Goal: Navigation & Orientation: Find specific page/section

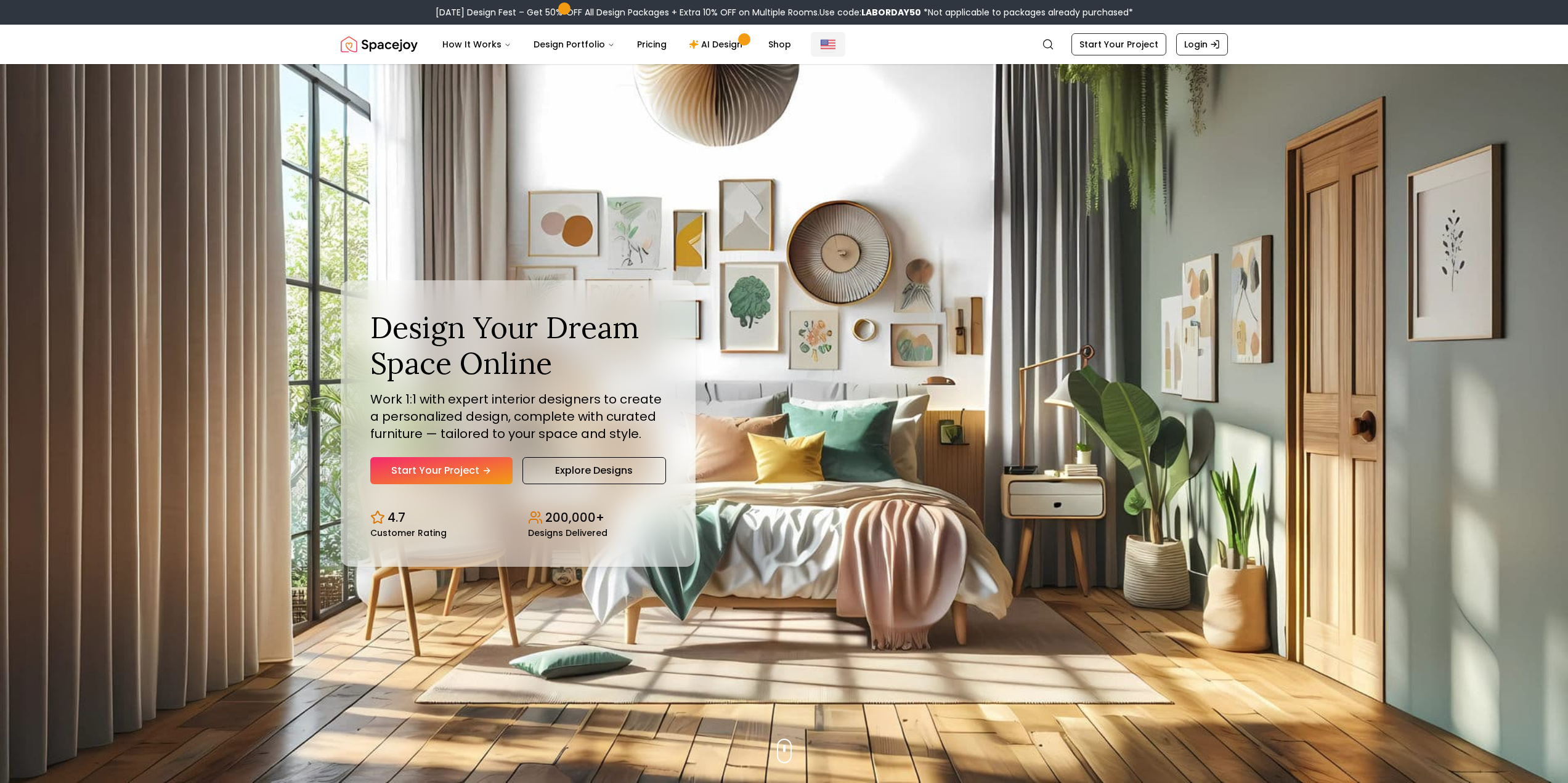
click at [829, 43] on button "Global" at bounding box center [828, 44] width 35 height 25
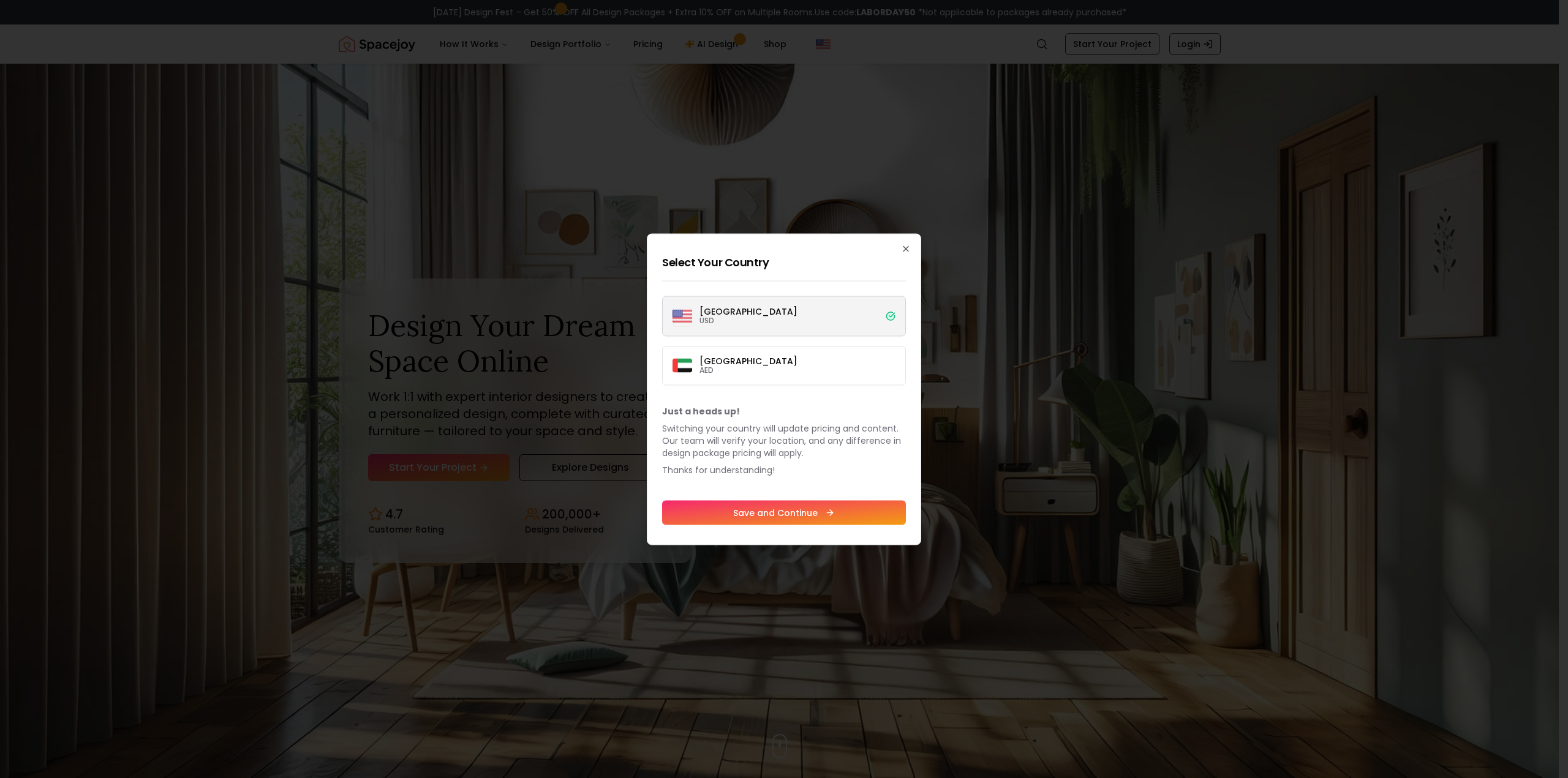
click at [900, 245] on div "Select Your Country [GEOGRAPHIC_DATA] USD [GEOGRAPHIC_DATA] AED Just a heads up…" at bounding box center [784, 389] width 274 height 312
click at [903, 253] on h2 "Select Your Country" at bounding box center [784, 262] width 244 height 17
click at [905, 248] on icon "button" at bounding box center [906, 249] width 5 height 5
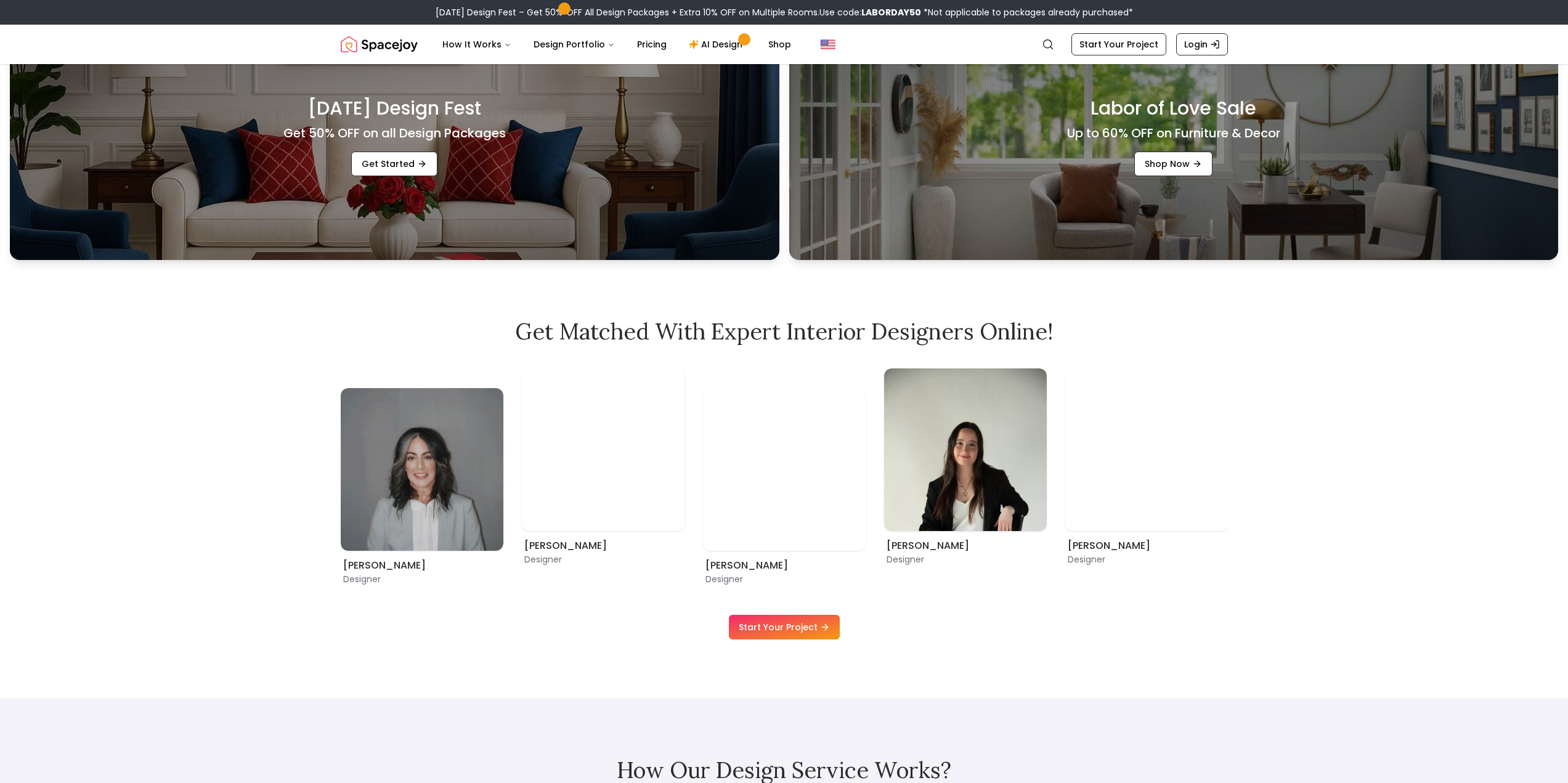
scroll to position [801, 0]
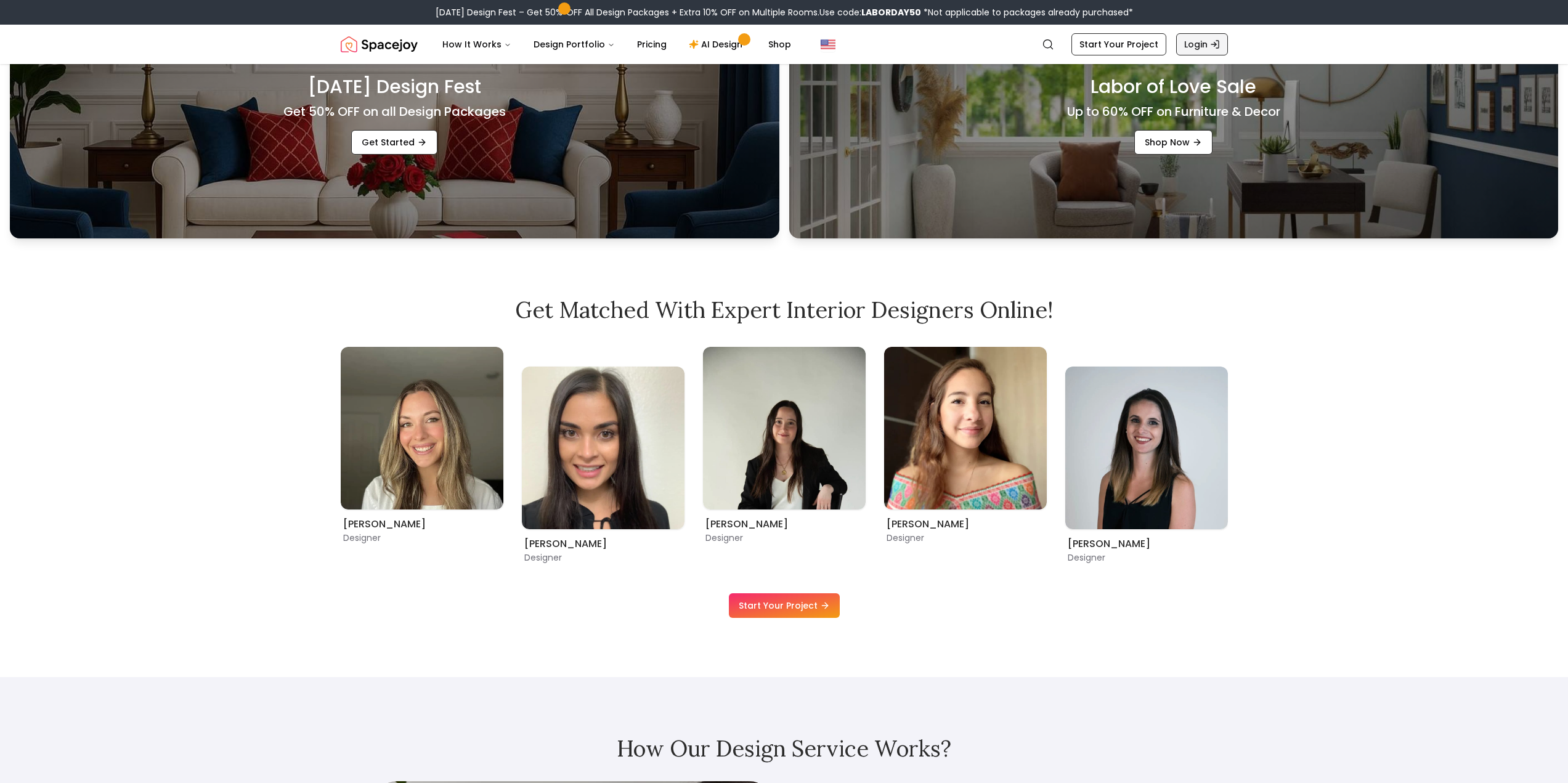
click at [1200, 46] on link "Login" at bounding box center [1202, 44] width 52 height 22
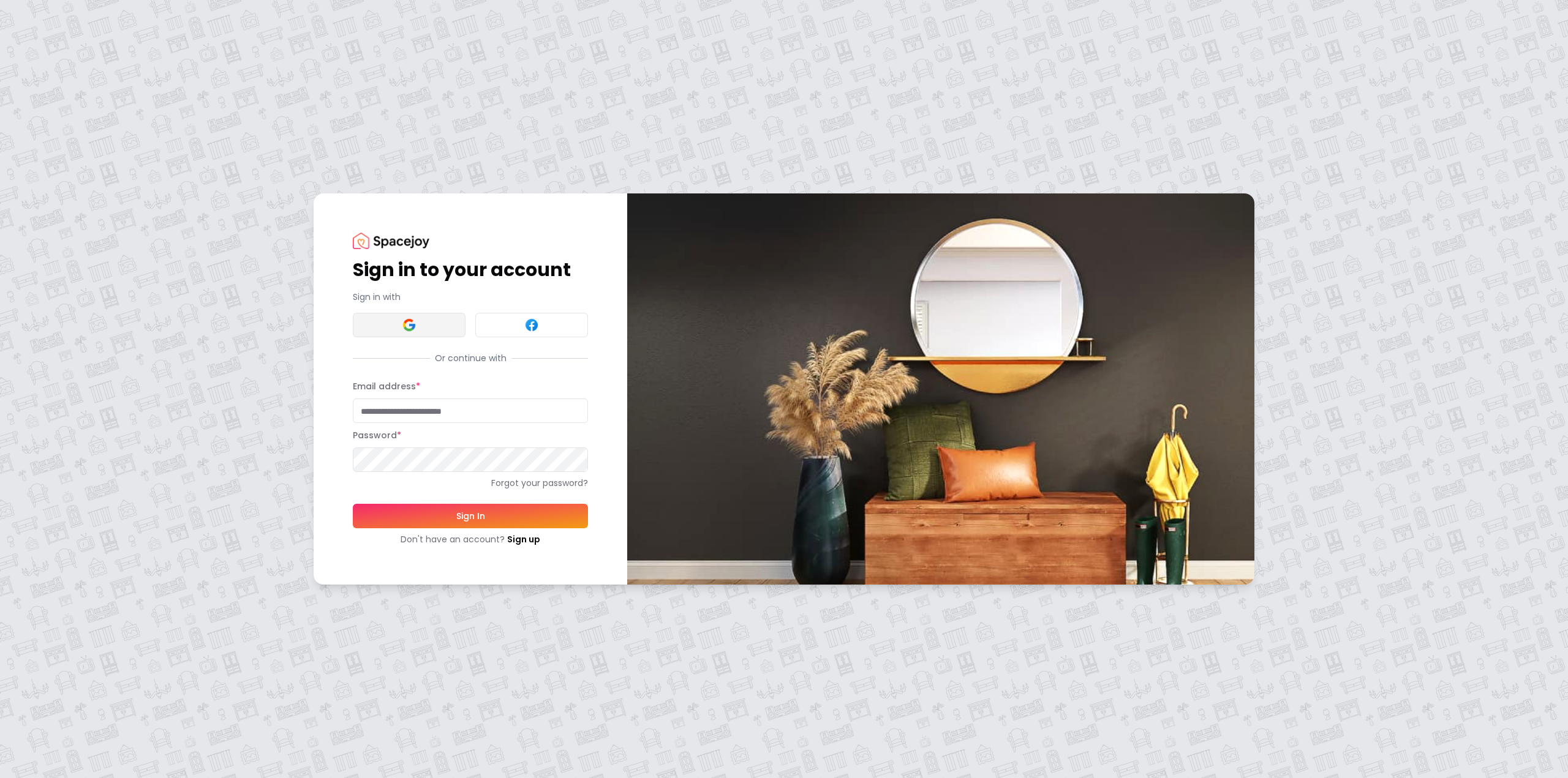
click at [448, 329] on button at bounding box center [409, 325] width 113 height 25
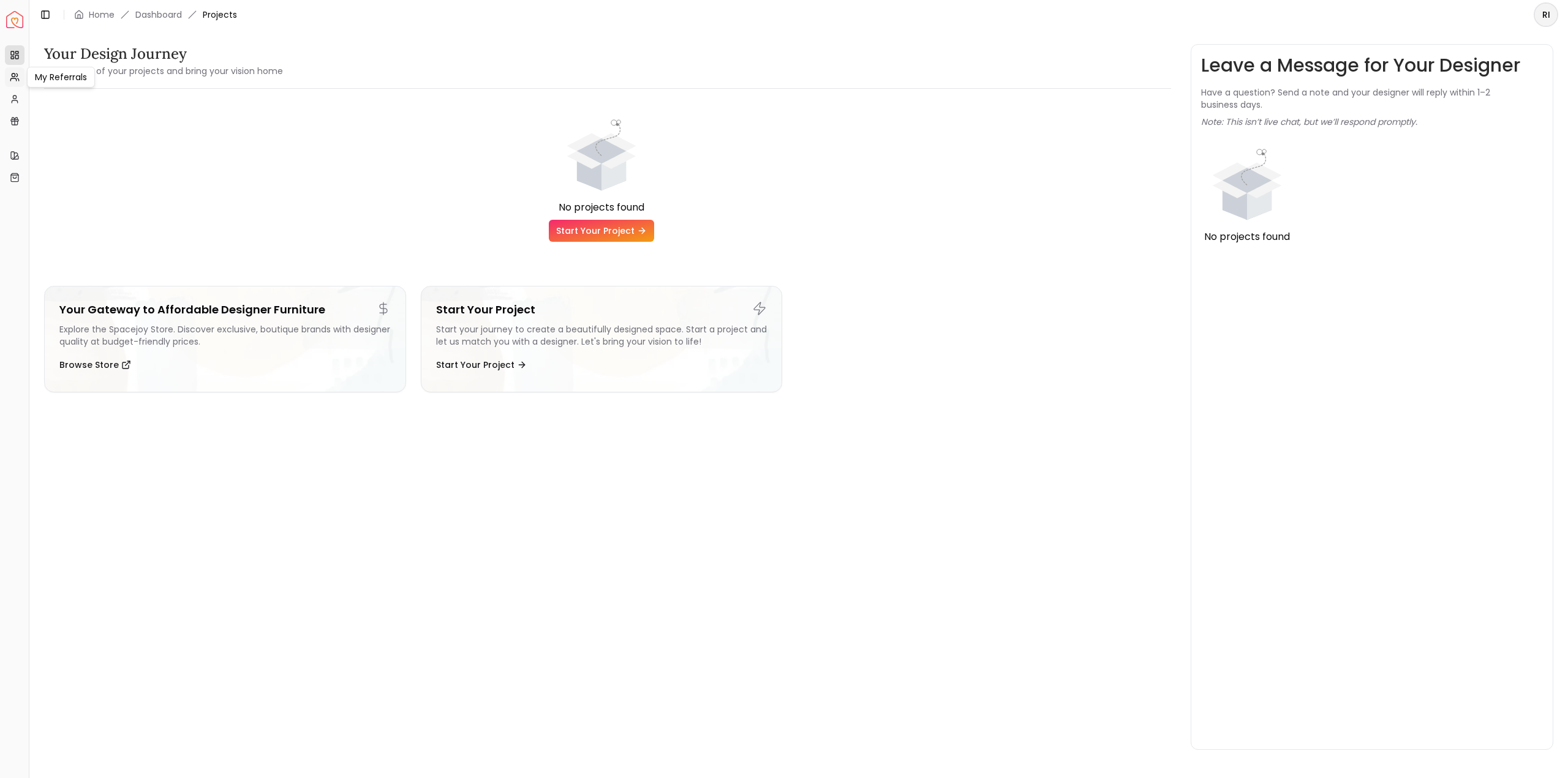
click at [13, 79] on icon at bounding box center [13, 80] width 6 height 3
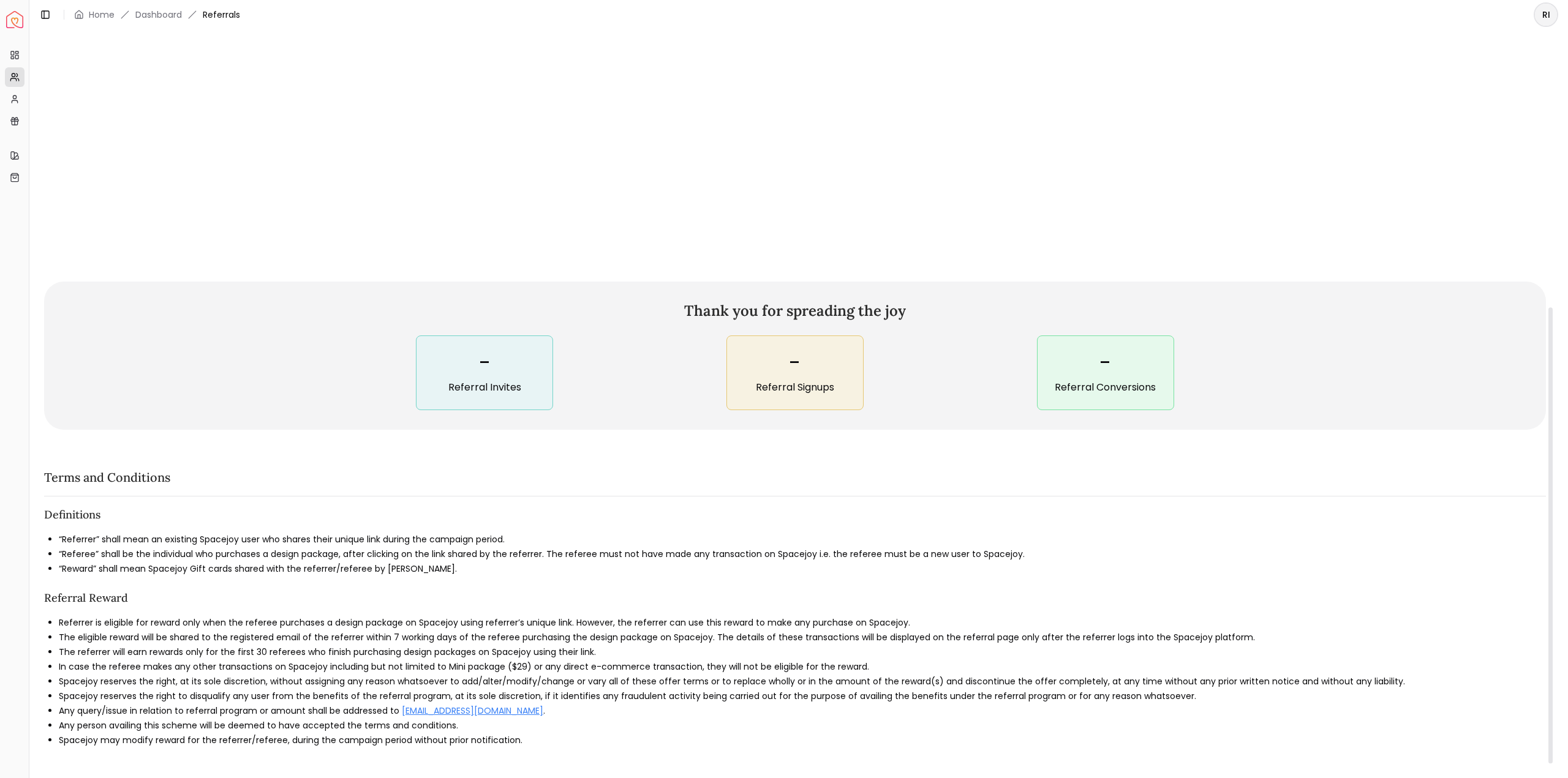
scroll to position [415, 0]
click at [15, 102] on icon at bounding box center [15, 99] width 10 height 10
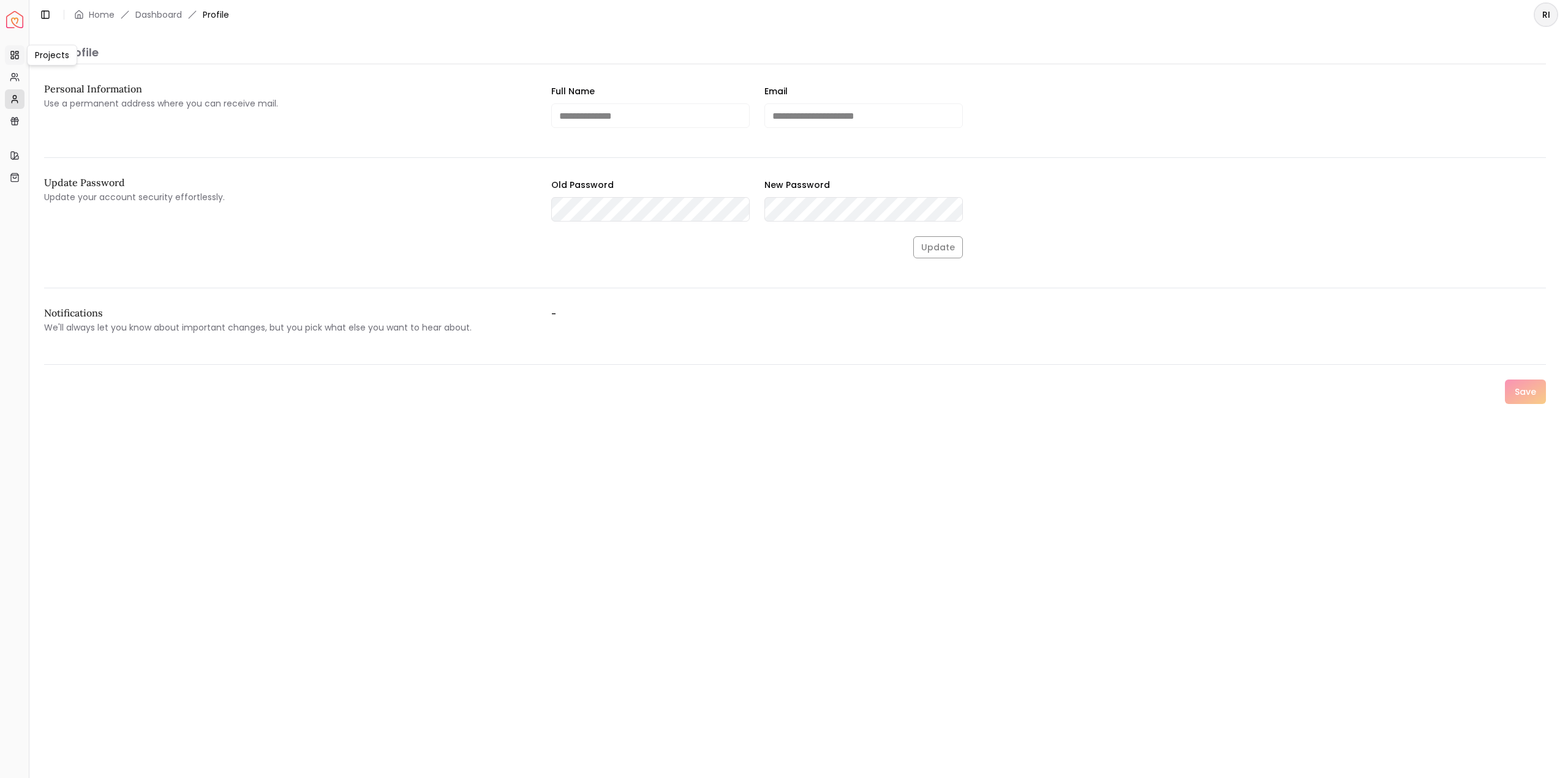
click at [21, 62] on link "Projects" at bounding box center [14, 55] width 19 height 19
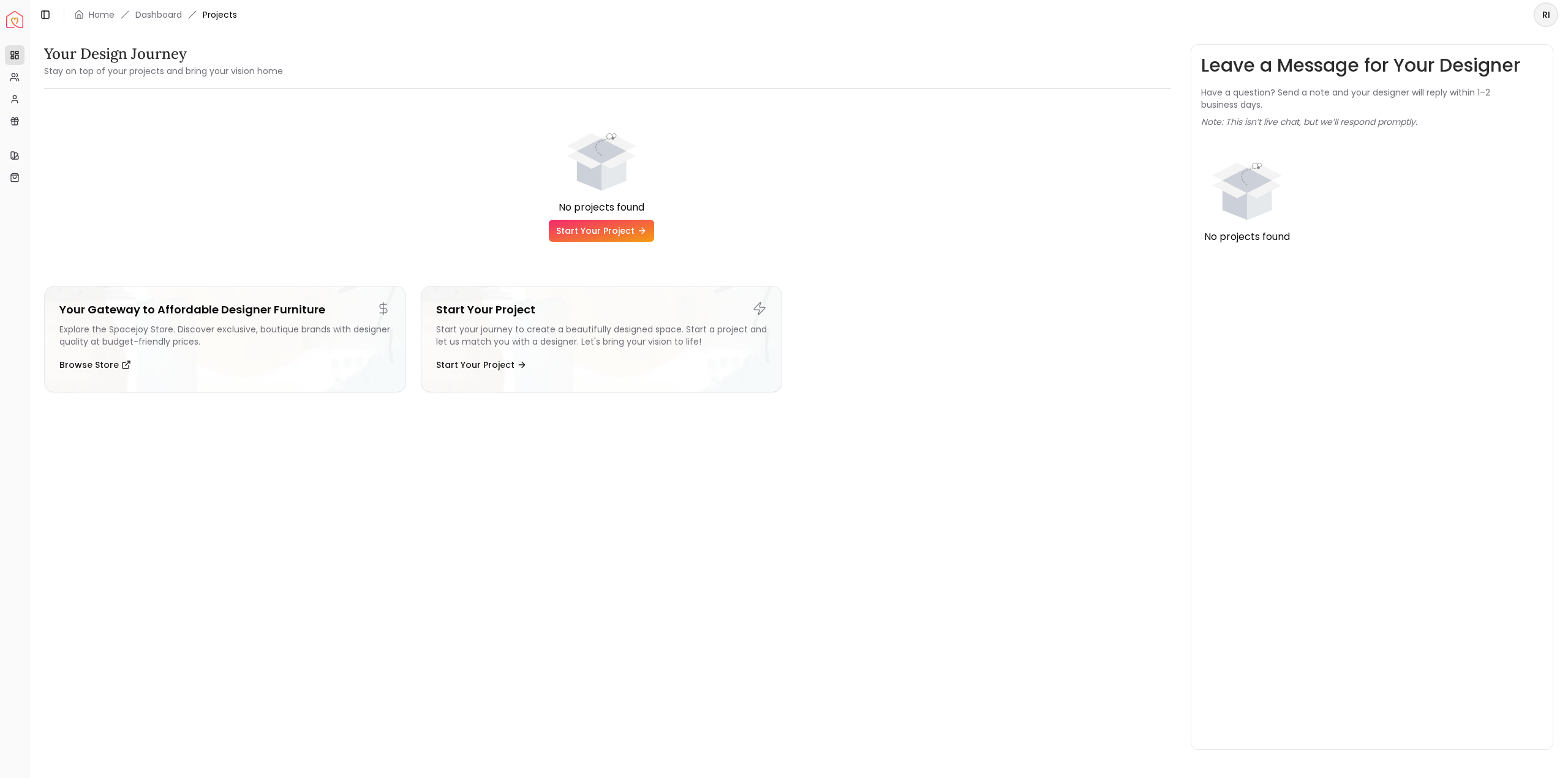
click at [21, 26] on img "Spacejoy" at bounding box center [14, 19] width 17 height 17
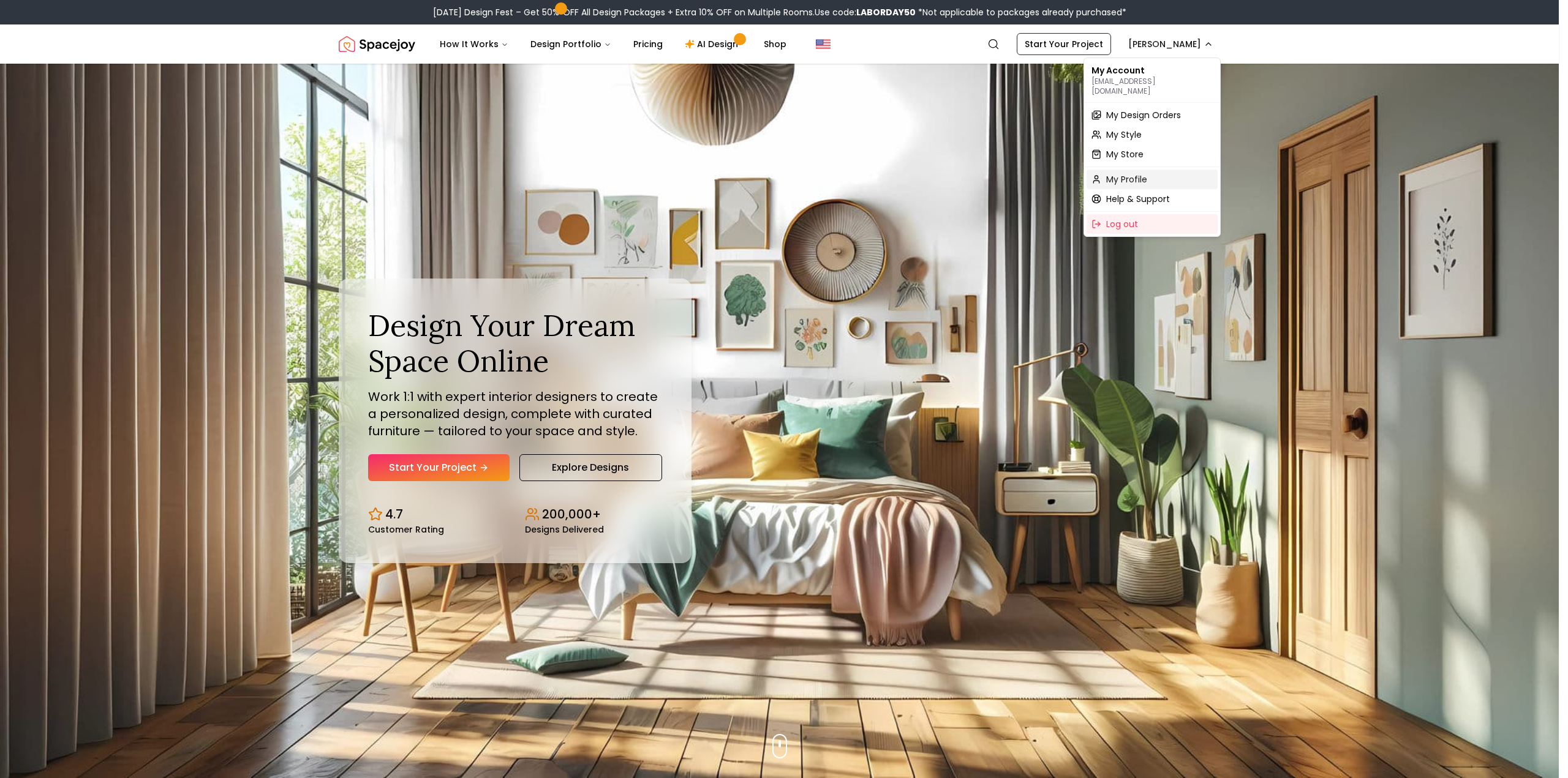
click at [1147, 169] on div "My Profile" at bounding box center [1151, 179] width 131 height 19
